Goal: Use online tool/utility: Utilize a website feature to perform a specific function

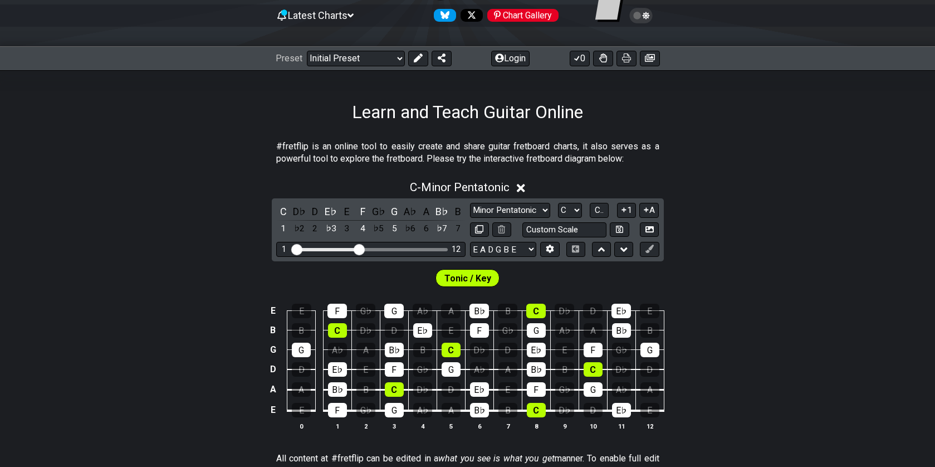
scroll to position [167, 0]
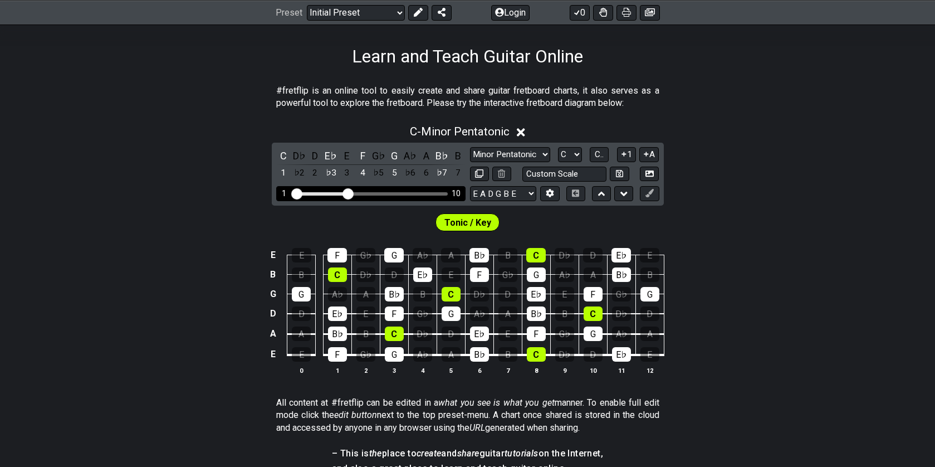
drag, startPoint x: 360, startPoint y: 193, endPoint x: 350, endPoint y: 193, distance: 9.5
click at [350, 193] on input "Visible fret range" at bounding box center [371, 193] width 158 height 0
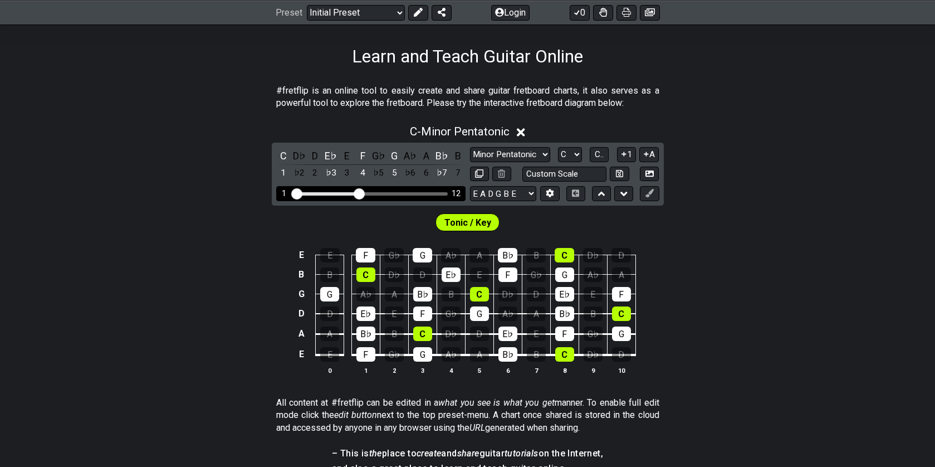
drag, startPoint x: 350, startPoint y: 193, endPoint x: 356, endPoint y: 194, distance: 6.4
click at [356, 193] on input "Visible fret range" at bounding box center [371, 193] width 158 height 0
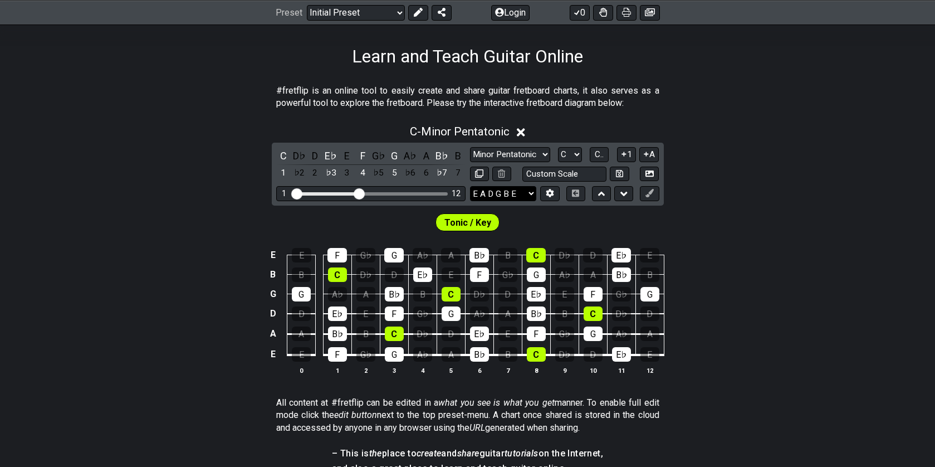
click at [531, 191] on select "E A D G B E E A D G B E E A D G B E B E A D F♯ B A D G C E A D A D G B E E♭ A♭ …" at bounding box center [503, 193] width 66 height 15
select select "B E A D G"
click at [470, 186] on select "E A D G B E E A D G B E E A D G B E B E A D F♯ B A D G C E A D A D G B E E♭ A♭ …" at bounding box center [503, 193] width 66 height 15
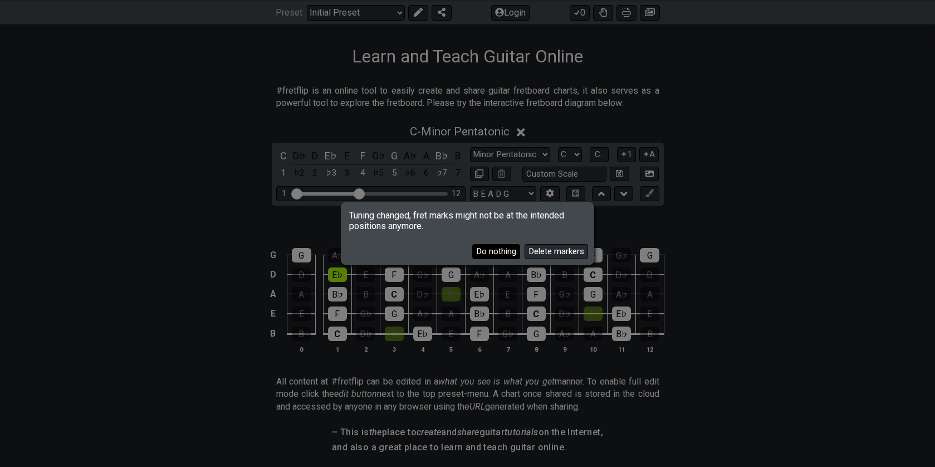
click at [492, 248] on button "Do nothing" at bounding box center [496, 251] width 48 height 15
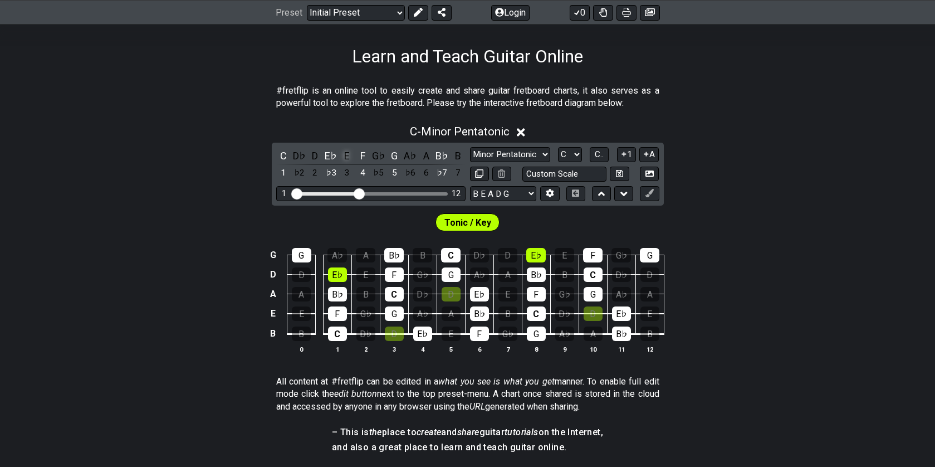
click at [348, 156] on div "E" at bounding box center [347, 155] width 14 height 15
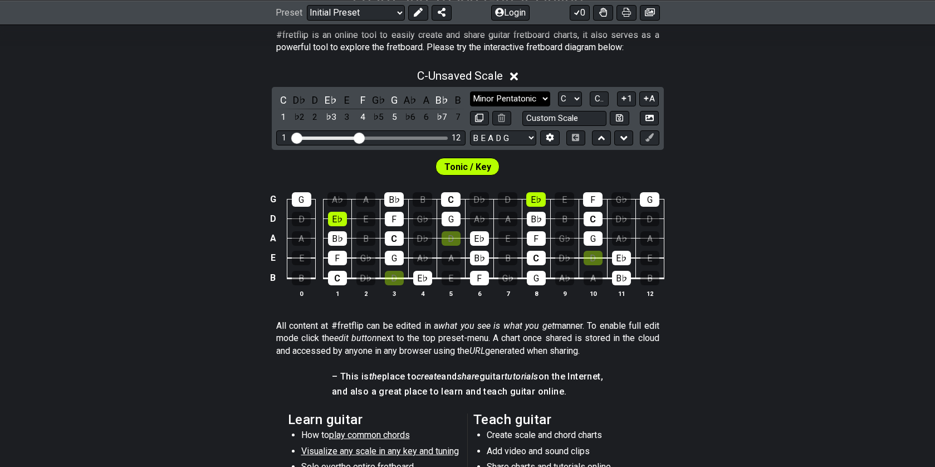
click at [517, 96] on select "Minor Pentatonic Click to edit Minor Pentatonic Major Pentatonic Minor Blues Ma…" at bounding box center [510, 98] width 80 height 15
click at [470, 91] on select "Minor Pentatonic Click to edit Minor Pentatonic Major Pentatonic Minor Blues Ma…" at bounding box center [510, 98] width 80 height 15
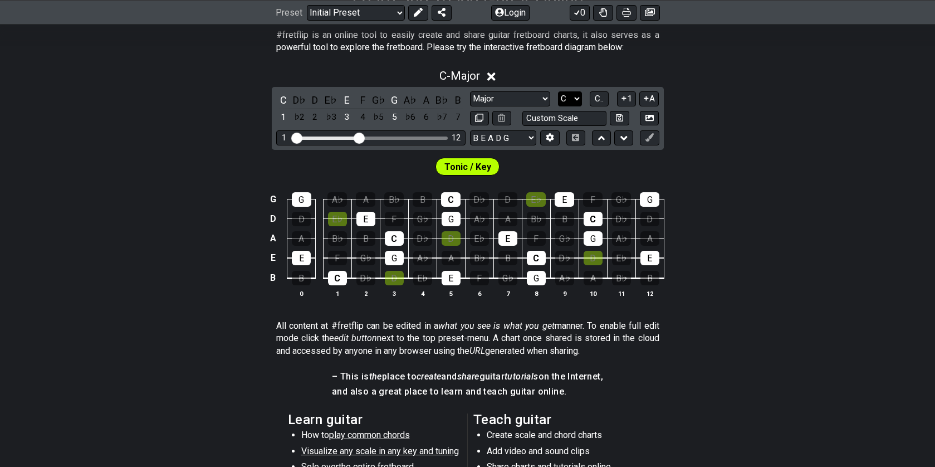
click at [576, 98] on select "A♭ A A♯ B♭ B C C♯ D♭ D D♯ E♭ E F F♯ G♭ G G♯" at bounding box center [570, 98] width 24 height 15
click at [549, 100] on select "Minor Pentatonic Click to edit Minor Pentatonic Major Pentatonic Minor Blues Ma…" at bounding box center [510, 98] width 80 height 15
select select "Minor Pentatonic"
click at [470, 91] on select "Minor Pentatonic Click to edit Minor Pentatonic Major Pentatonic Minor Blues Ma…" at bounding box center [510, 98] width 80 height 15
